Goal: Feedback & Contribution: Contribute content

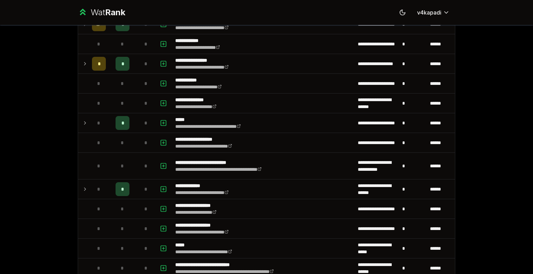
scroll to position [187, 0]
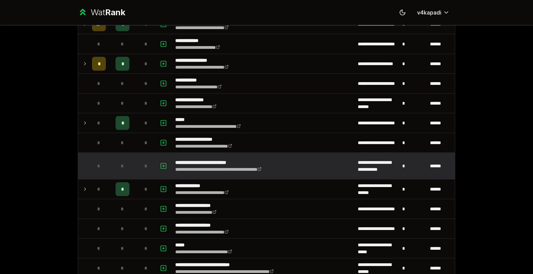
click at [161, 166] on icon "button" at bounding box center [163, 166] width 7 height 8
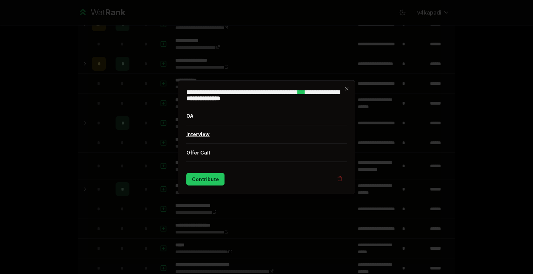
click at [207, 131] on button "Interview" at bounding box center [266, 134] width 160 height 18
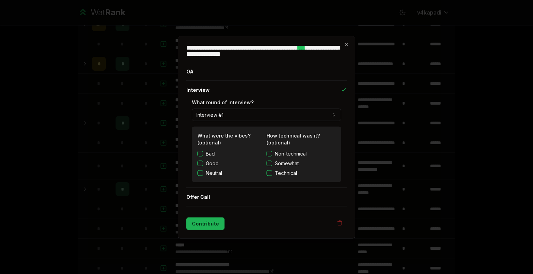
click at [199, 223] on button "Contribute" at bounding box center [205, 223] width 38 height 12
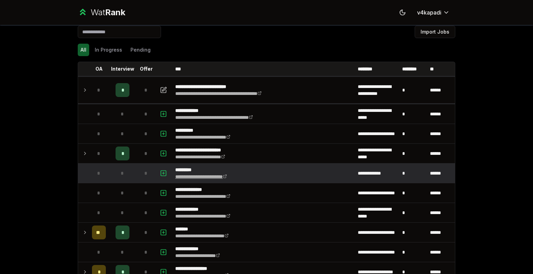
scroll to position [6, 0]
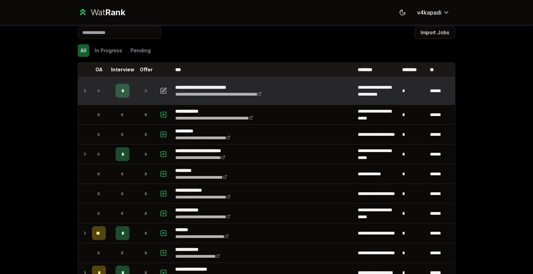
click at [121, 93] on div "*" at bounding box center [122, 91] width 14 height 14
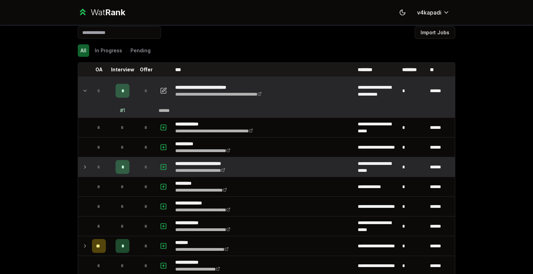
click at [121, 162] on div "*" at bounding box center [122, 167] width 14 height 14
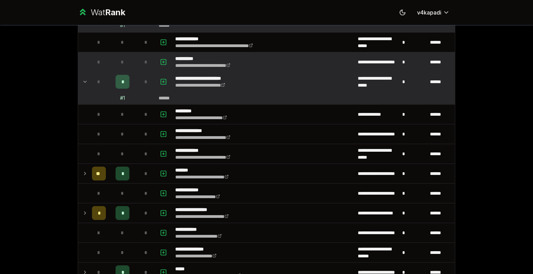
scroll to position [94, 0]
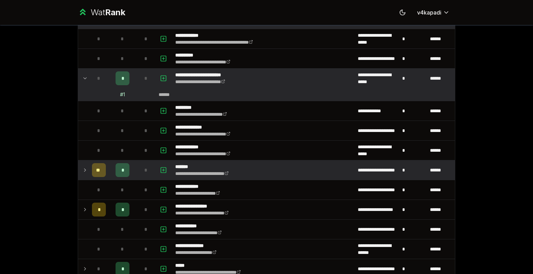
click at [122, 170] on div "*" at bounding box center [122, 170] width 14 height 14
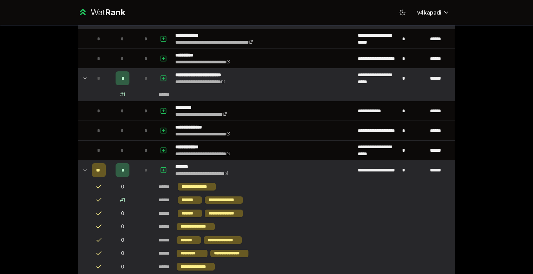
click at [120, 198] on div "# 1" at bounding box center [122, 200] width 5 height 7
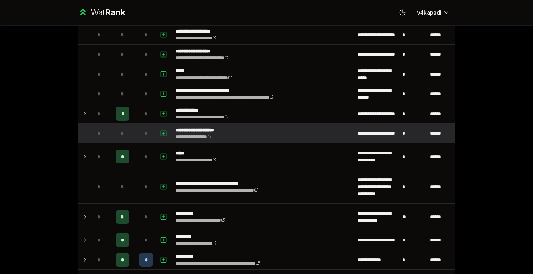
scroll to position [575, 0]
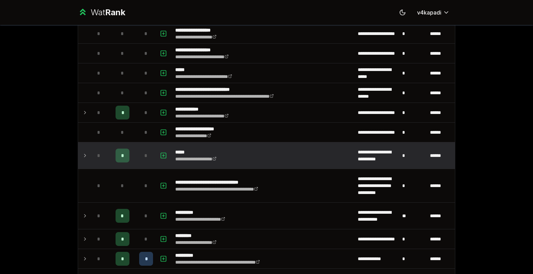
click at [89, 150] on td "*" at bounding box center [98, 156] width 19 height 26
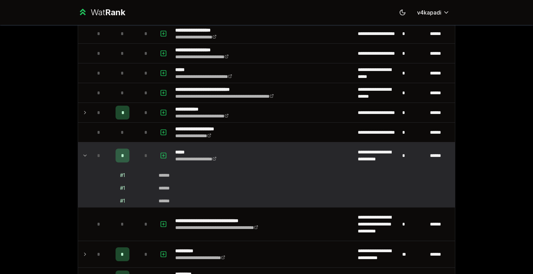
click at [82, 152] on icon at bounding box center [85, 156] width 6 height 8
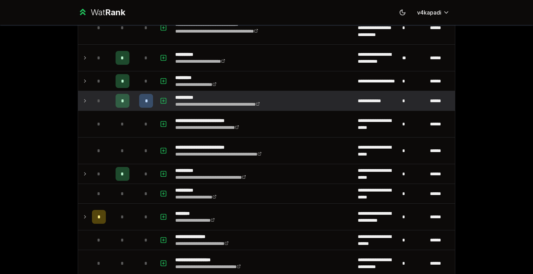
scroll to position [735, 0]
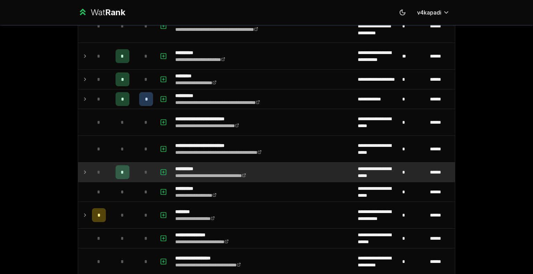
click at [84, 169] on icon at bounding box center [85, 172] width 6 height 8
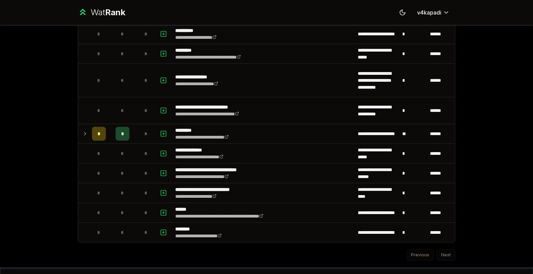
scroll to position [1149, 0]
